Goal: Transaction & Acquisition: Purchase product/service

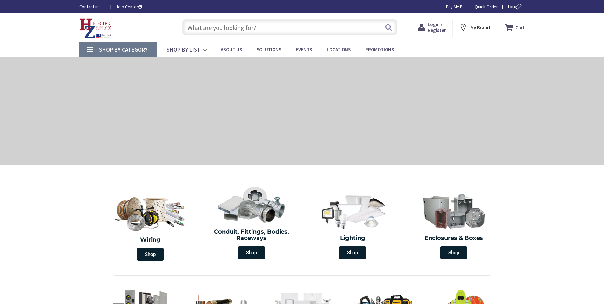
type input "[STREET_ADDRESS][PERSON_NAME]"
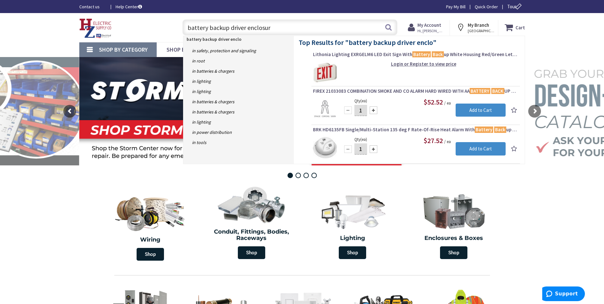
type input "battery backup driver enclosure"
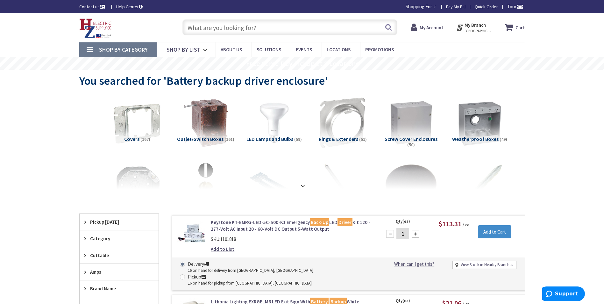
click at [284, 27] on input "text" at bounding box center [289, 27] width 215 height 16
click at [244, 28] on input "text" at bounding box center [289, 27] width 215 height 16
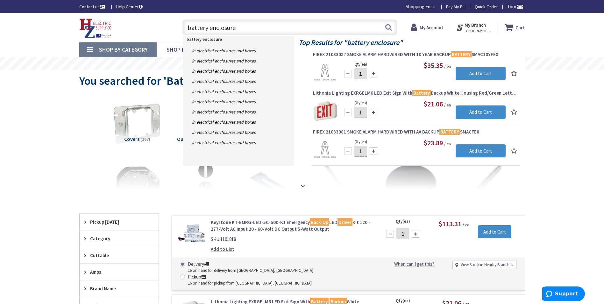
type input "battery enclosure"
